Goal: Task Accomplishment & Management: Use online tool/utility

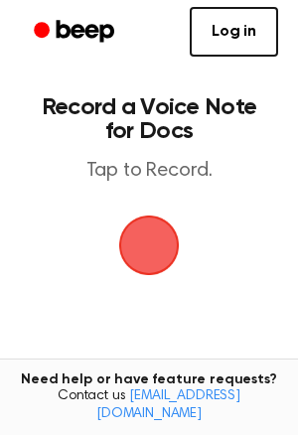
click at [144, 260] on span "button" at bounding box center [149, 245] width 56 height 56
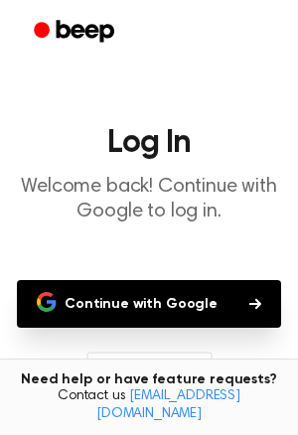
scroll to position [174, 0]
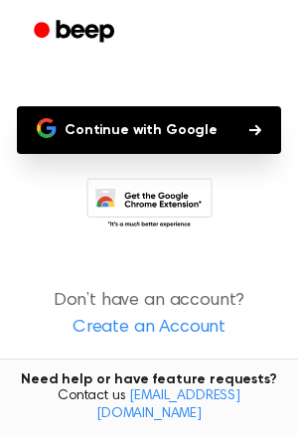
click at [169, 123] on button "Continue with Google" at bounding box center [149, 130] width 264 height 48
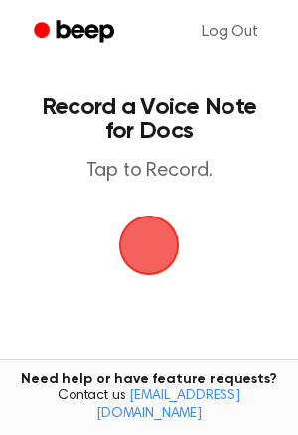
click at [137, 264] on span "button" at bounding box center [148, 244] width 71 height 71
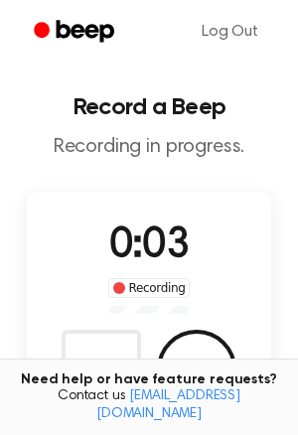
click at [211, 375] on div "Need help or have feature requests? Contact us [EMAIL_ADDRESS][DOMAIN_NAME]" at bounding box center [149, 396] width 298 height 77
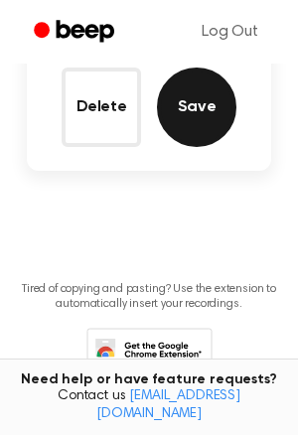
click at [208, 91] on button "Save" at bounding box center [196, 106] width 79 height 79
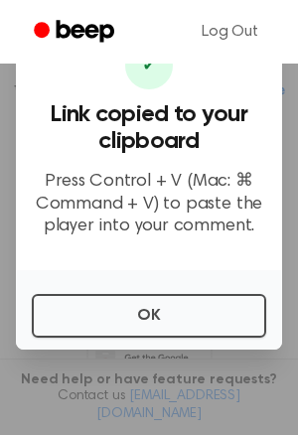
scroll to position [360, 0]
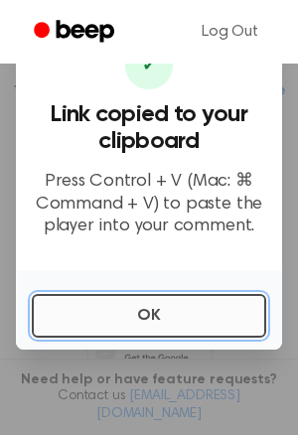
click at [53, 296] on button "OK" at bounding box center [149, 316] width 234 height 44
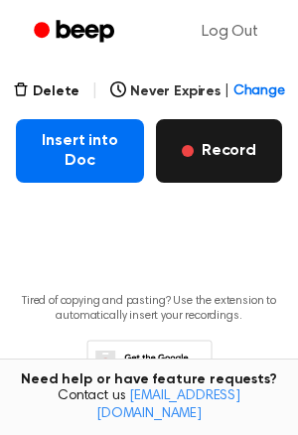
click at [192, 168] on button "Record" at bounding box center [219, 151] width 126 height 64
